Goal: Information Seeking & Learning: Learn about a topic

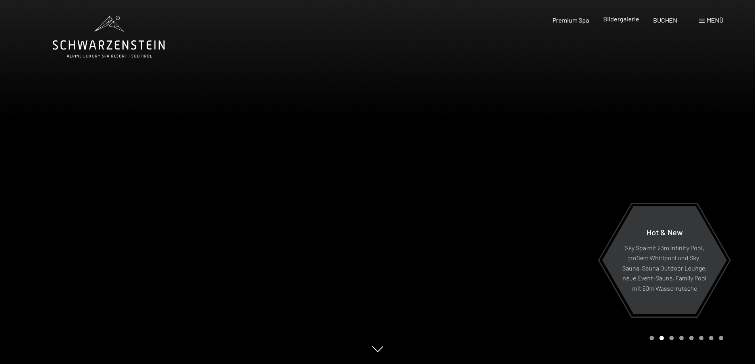
click at [624, 18] on span "Bildergalerie" at bounding box center [621, 19] width 36 height 8
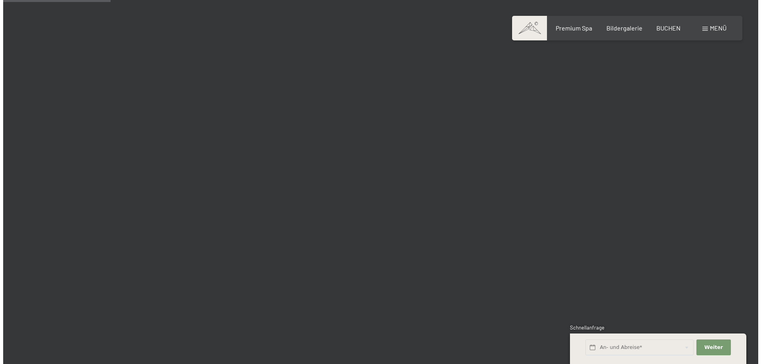
scroll to position [1268, 0]
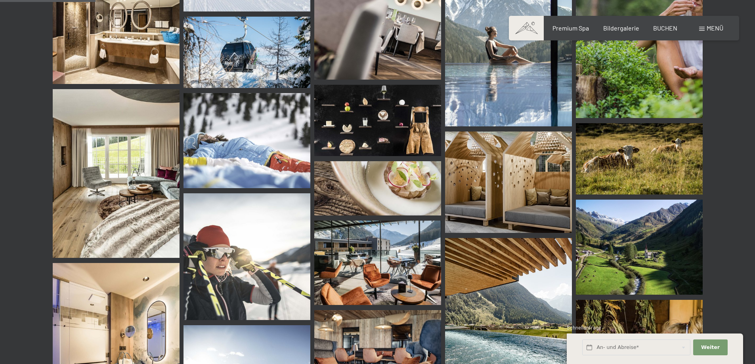
click at [719, 29] on span "Menü" at bounding box center [714, 28] width 17 height 8
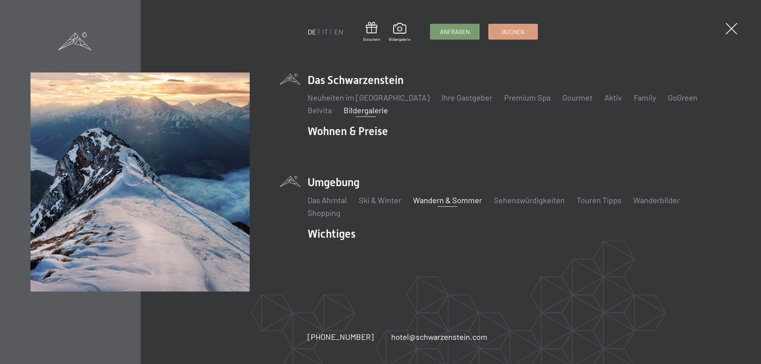
click at [453, 198] on link "Wandern & Sommer" at bounding box center [447, 200] width 69 height 10
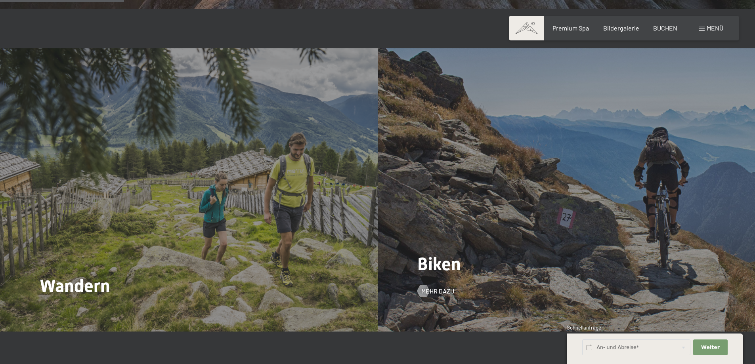
scroll to position [871, 0]
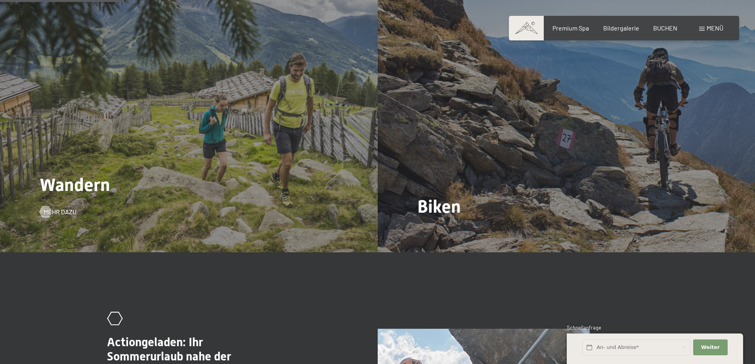
click at [268, 163] on div "Wandern Mehr dazu" at bounding box center [188, 110] width 377 height 283
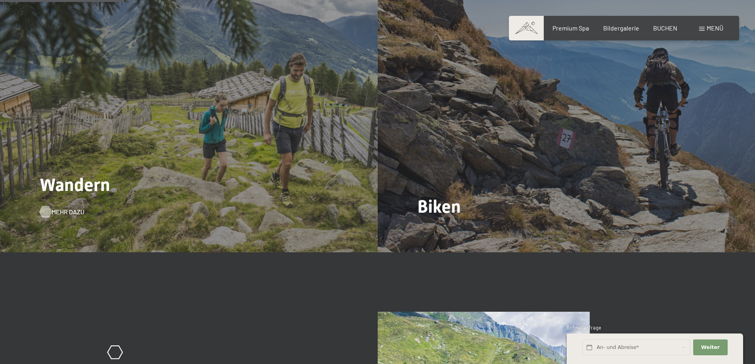
click at [53, 208] on span "Mehr dazu" at bounding box center [67, 212] width 33 height 9
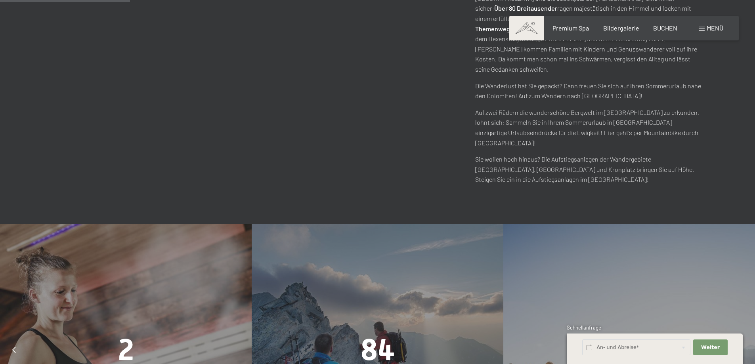
scroll to position [634, 0]
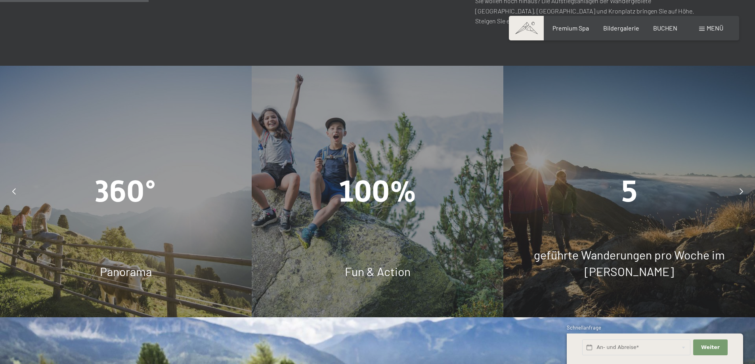
click at [743, 181] on div at bounding box center [741, 191] width 20 height 20
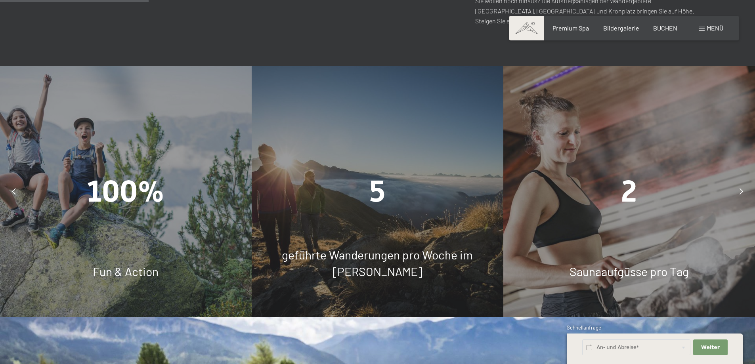
click at [741, 188] on icon at bounding box center [741, 191] width 4 height 6
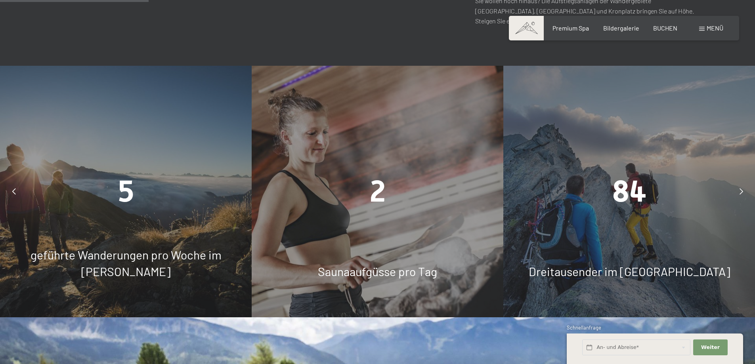
click at [741, 188] on icon at bounding box center [741, 191] width 4 height 6
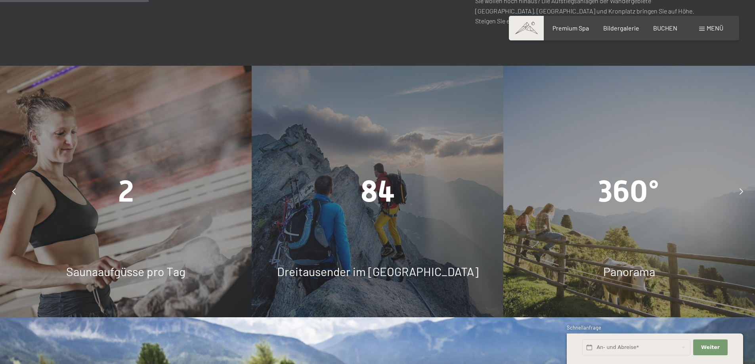
click at [627, 264] on span "Panorama" at bounding box center [629, 271] width 52 height 14
click at [625, 174] on span "360°" at bounding box center [628, 191] width 61 height 35
click at [620, 179] on div "360° Panorama" at bounding box center [629, 192] width 252 height 252
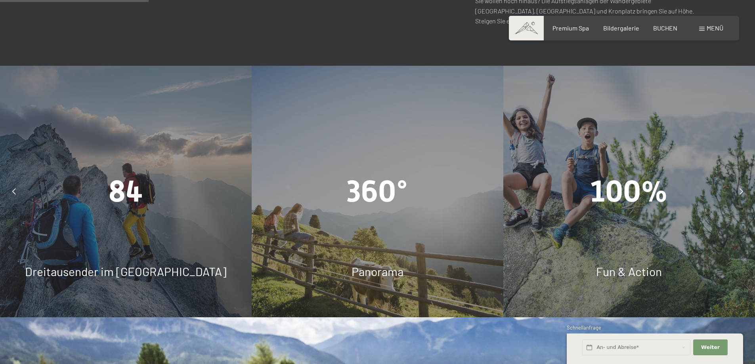
click at [708, 26] on span "Menü" at bounding box center [714, 28] width 17 height 8
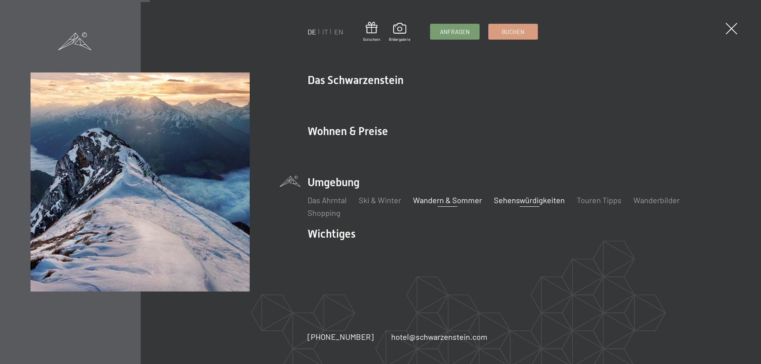
click at [523, 199] on link "Sehenswürdigkeiten" at bounding box center [529, 200] width 71 height 10
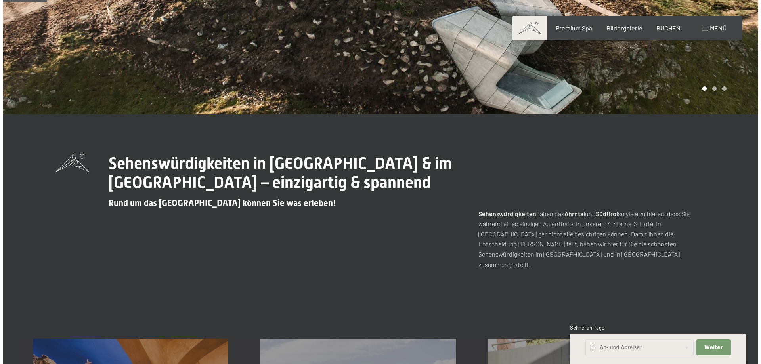
scroll to position [119, 0]
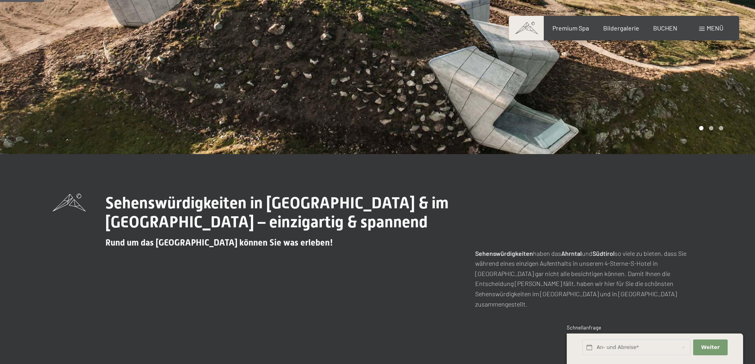
click at [719, 29] on span "Menü" at bounding box center [714, 28] width 17 height 8
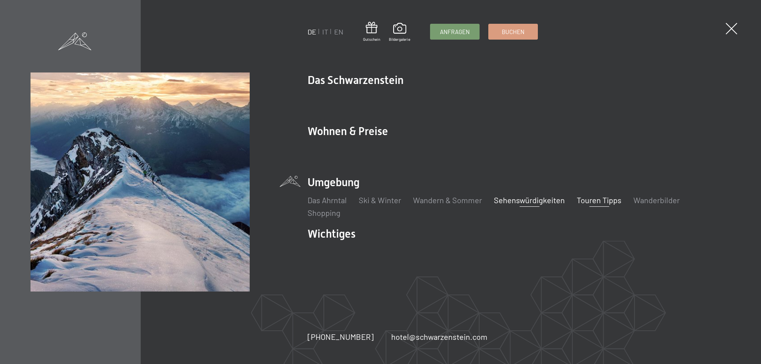
click at [594, 200] on link "Touren Tipps" at bounding box center [598, 200] width 45 height 10
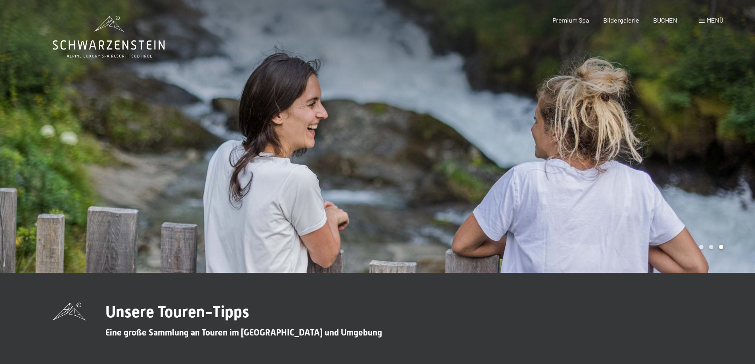
click at [714, 20] on span "Menü" at bounding box center [714, 20] width 17 height 8
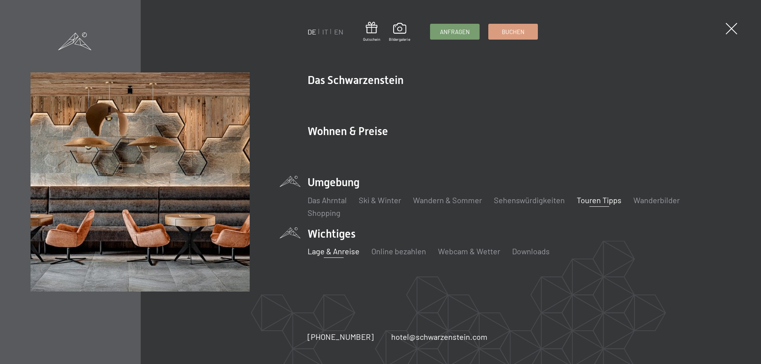
click at [336, 252] on link "Lage & Anreise" at bounding box center [333, 251] width 52 height 10
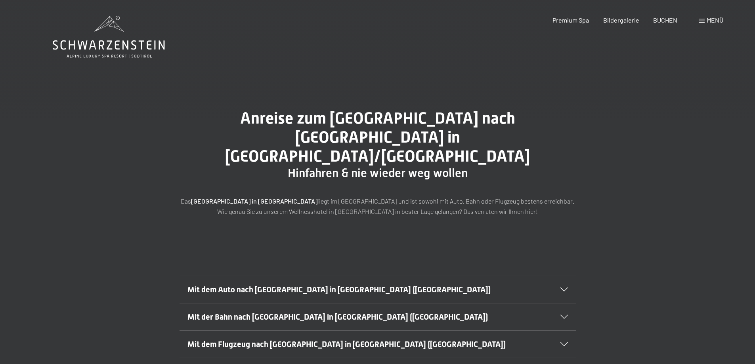
click at [565, 288] on icon at bounding box center [564, 290] width 8 height 4
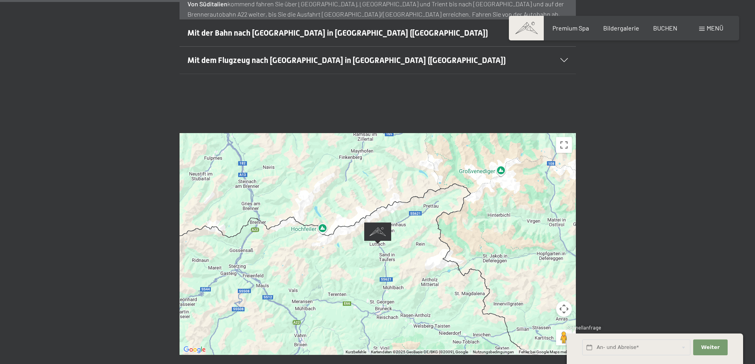
scroll to position [515, 0]
